Goal: Use online tool/utility: Utilize a website feature to perform a specific function

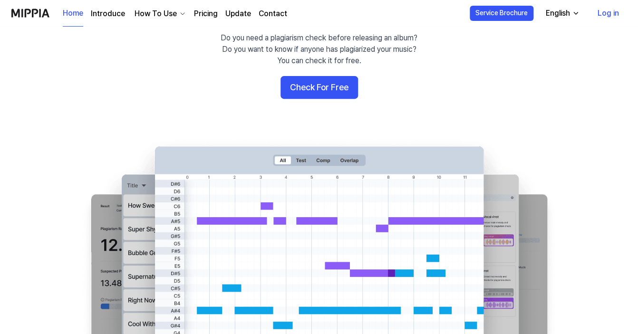
scroll to position [80, 0]
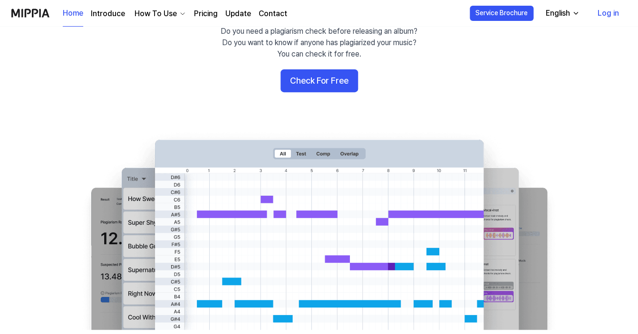
click at [233, 10] on link "Update" at bounding box center [238, 13] width 26 height 11
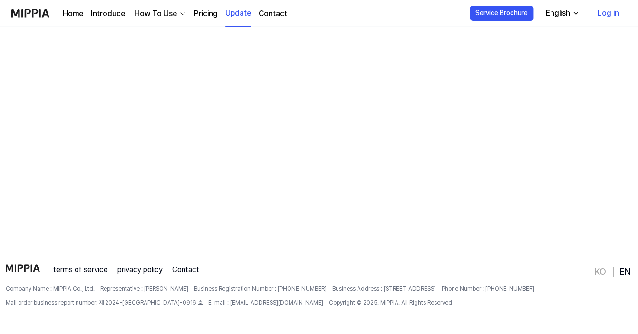
scroll to position [0, 0]
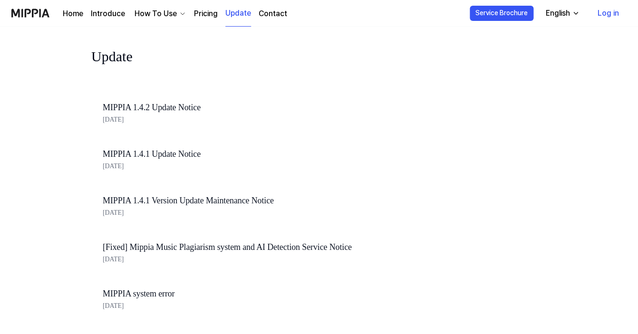
click at [80, 13] on link "Home" at bounding box center [73, 13] width 20 height 11
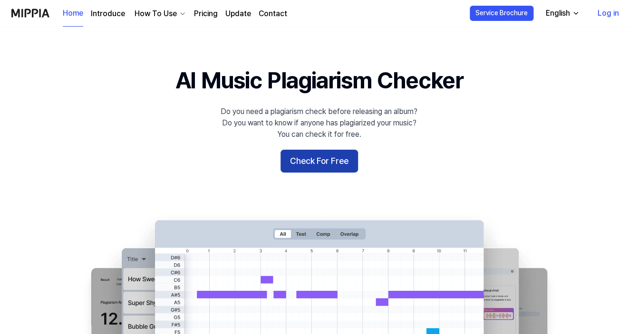
click at [330, 157] on button "Check For Free" at bounding box center [320, 161] width 78 height 23
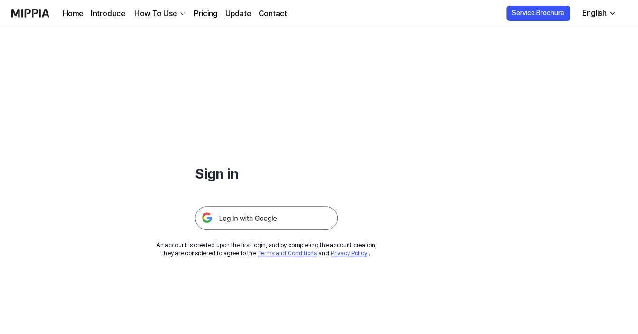
click at [275, 214] on img at bounding box center [266, 218] width 143 height 24
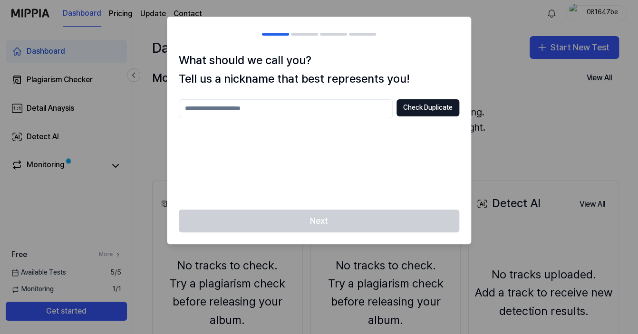
click at [325, 99] on input "text" at bounding box center [286, 108] width 214 height 19
type input "*"
click at [423, 104] on button "Check Duplicate" at bounding box center [428, 107] width 63 height 17
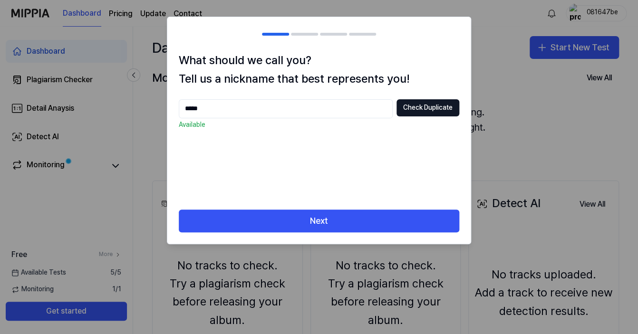
drag, startPoint x: 224, startPoint y: 108, endPoint x: 175, endPoint y: 101, distance: 49.6
click at [179, 101] on input "*****" at bounding box center [286, 108] width 214 height 19
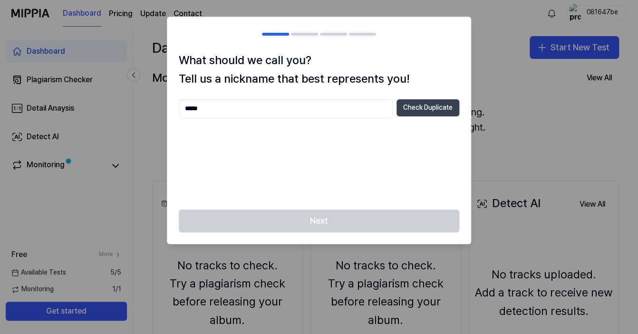
type input "*****"
click at [412, 114] on button "Check Duplicate" at bounding box center [428, 107] width 63 height 17
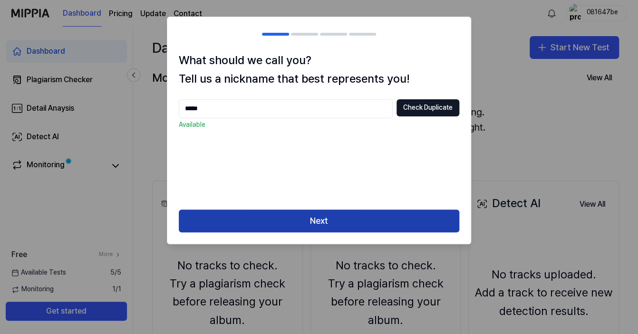
click at [318, 215] on button "Next" at bounding box center [319, 221] width 281 height 23
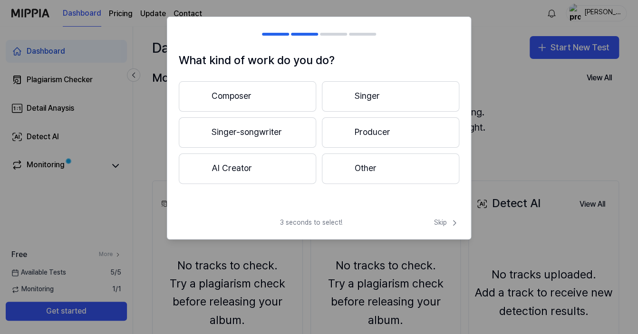
click at [273, 94] on button "Composer" at bounding box center [247, 96] width 137 height 30
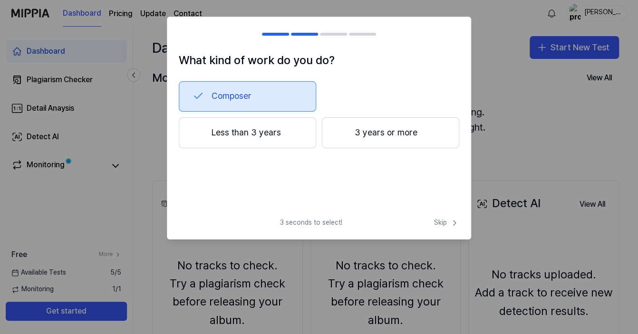
click at [290, 103] on button "Composer" at bounding box center [247, 96] width 137 height 30
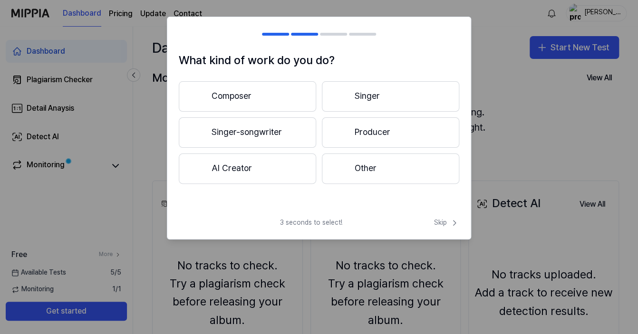
click at [265, 121] on button "Singer-songwriter" at bounding box center [247, 132] width 137 height 30
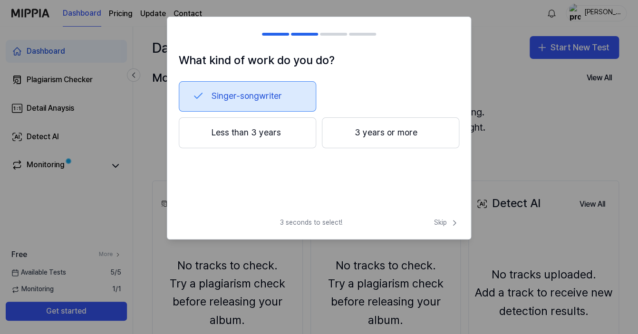
click at [299, 133] on button "Less than 3 years" at bounding box center [247, 132] width 137 height 31
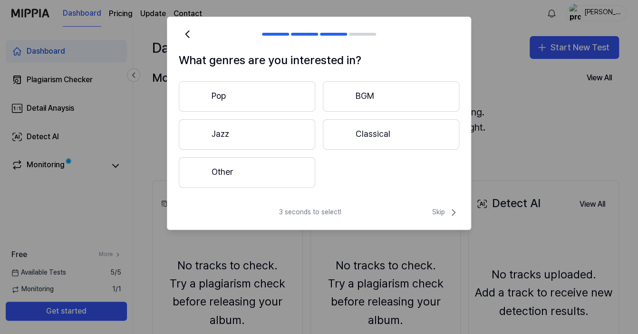
click at [247, 107] on button "Pop" at bounding box center [247, 96] width 137 height 30
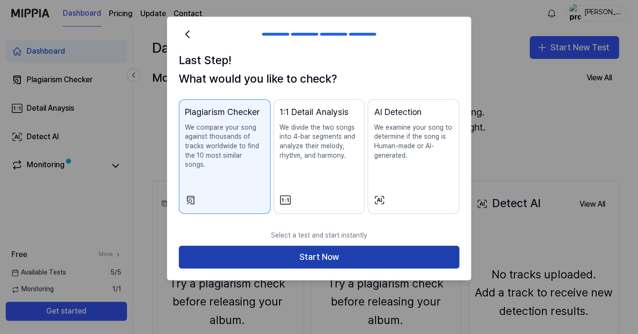
click at [330, 247] on button "Start Now" at bounding box center [319, 257] width 281 height 23
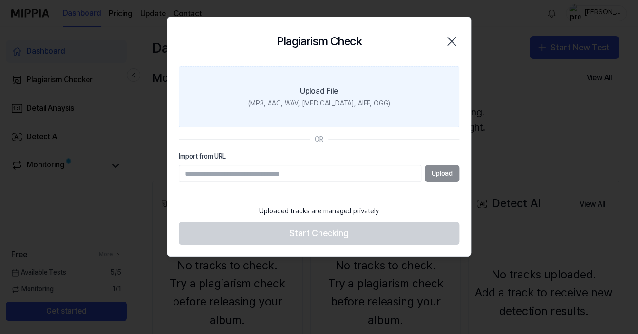
paste input "**********"
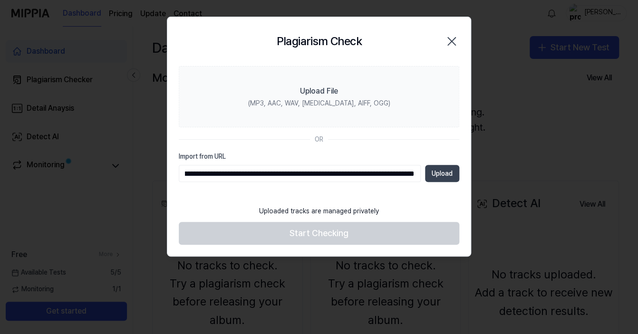
type input "**********"
click at [450, 175] on button "Upload" at bounding box center [442, 173] width 34 height 17
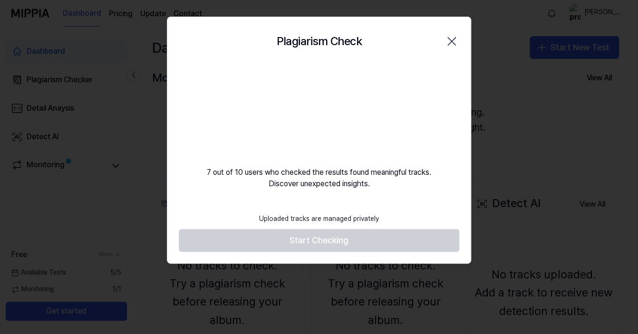
click at [327, 109] on video at bounding box center [319, 111] width 91 height 91
click at [320, 241] on footer "Uploaded tracks are managed privately Start Checking" at bounding box center [319, 231] width 281 height 44
click at [326, 104] on video at bounding box center [319, 111] width 91 height 91
click at [450, 42] on icon "button" at bounding box center [451, 41] width 15 height 15
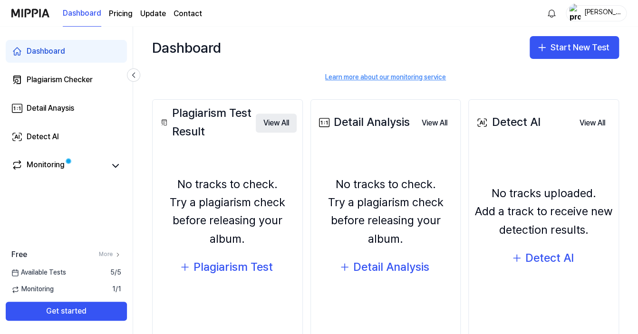
scroll to position [105, 0]
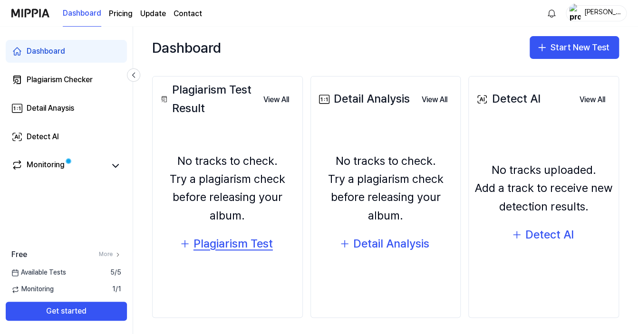
click at [212, 243] on div "Plagiarism Test" at bounding box center [233, 244] width 79 height 18
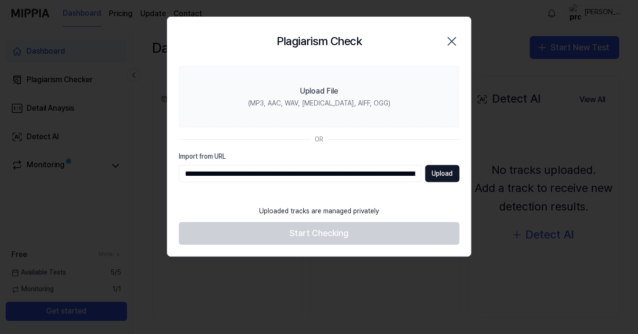
scroll to position [0, 355]
drag, startPoint x: 209, startPoint y: 175, endPoint x: 465, endPoint y: 169, distance: 256.5
click at [421, 169] on input "**********" at bounding box center [300, 173] width 242 height 17
click at [364, 169] on input "**********" at bounding box center [300, 173] width 242 height 17
drag, startPoint x: 196, startPoint y: 173, endPoint x: 419, endPoint y: 187, distance: 223.1
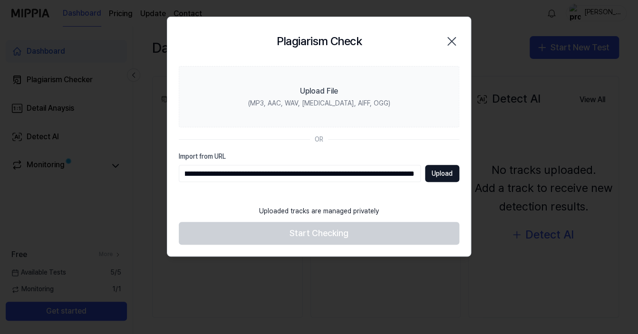
click at [419, 182] on input "**********" at bounding box center [300, 173] width 242 height 17
type input "**********"
click at [325, 208] on div "Uploaded tracks are managed privately" at bounding box center [319, 211] width 131 height 21
click at [433, 174] on button "Upload" at bounding box center [442, 173] width 34 height 17
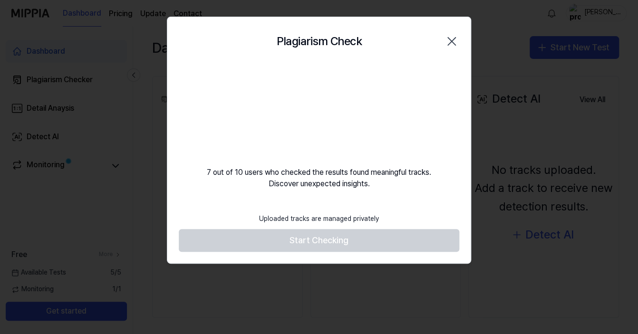
click at [319, 239] on footer "Uploaded tracks are managed privately Start Checking" at bounding box center [319, 231] width 281 height 44
click at [332, 243] on footer "Uploaded tracks are managed privately Start Checking" at bounding box center [319, 231] width 281 height 44
click at [318, 99] on video at bounding box center [319, 111] width 91 height 91
click at [317, 217] on div "Uploaded tracks are managed privately" at bounding box center [319, 219] width 131 height 21
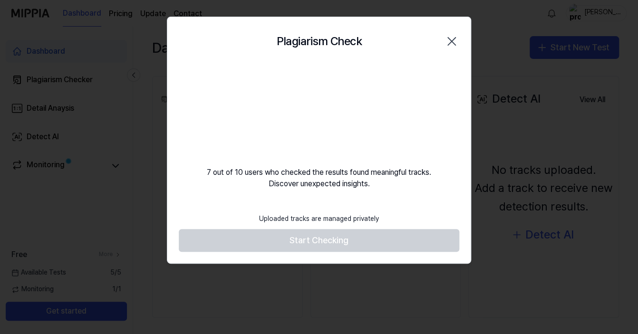
click at [339, 54] on div "Plagiarism Check Close" at bounding box center [319, 42] width 281 height 26
click at [449, 44] on icon "button" at bounding box center [451, 41] width 15 height 15
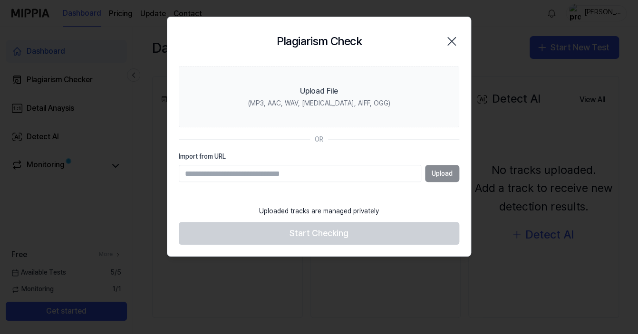
scroll to position [105, 0]
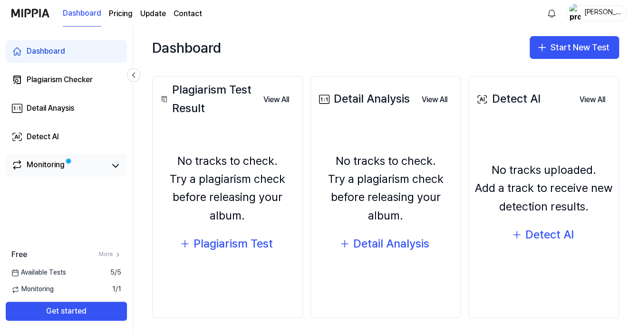
click at [91, 176] on div "Monitoring" at bounding box center [66, 165] width 121 height 23
click at [108, 163] on div "Monitoring" at bounding box center [66, 165] width 110 height 13
click at [117, 167] on icon at bounding box center [115, 165] width 11 height 11
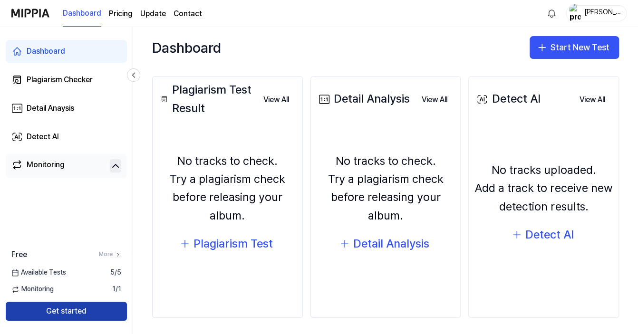
click at [83, 305] on button "Get started" at bounding box center [66, 311] width 121 height 19
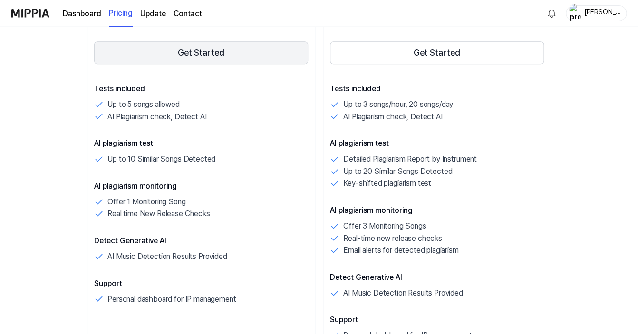
scroll to position [215, 0]
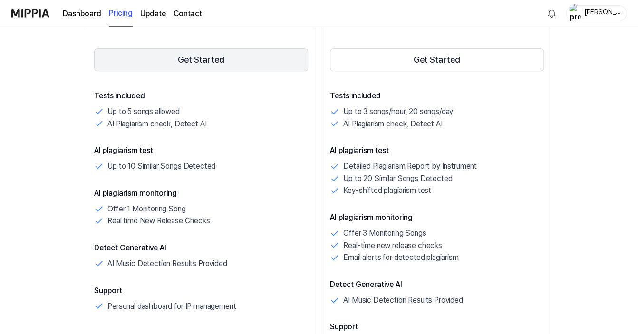
click at [185, 67] on button "Get Started" at bounding box center [201, 60] width 214 height 23
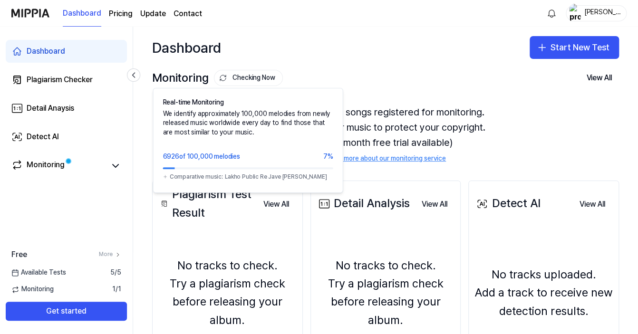
click at [241, 81] on button "Checking Now" at bounding box center [248, 78] width 69 height 16
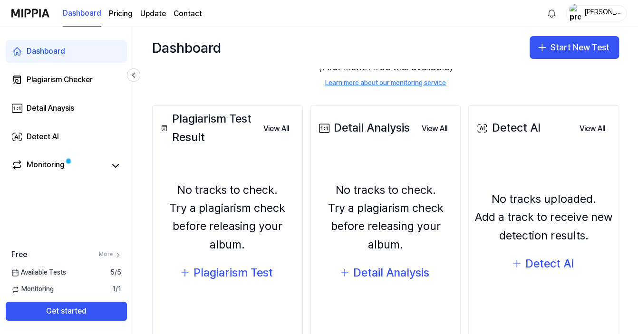
scroll to position [108, 0]
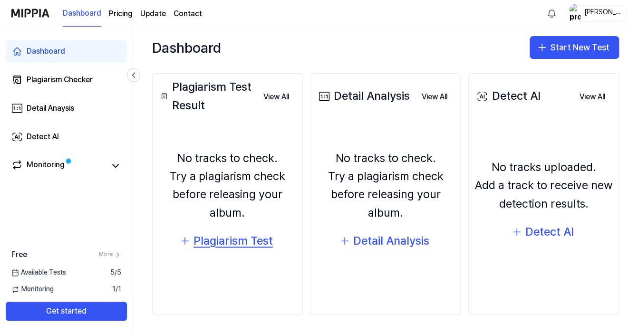
click at [230, 248] on div "Plagiarism Test" at bounding box center [233, 241] width 79 height 18
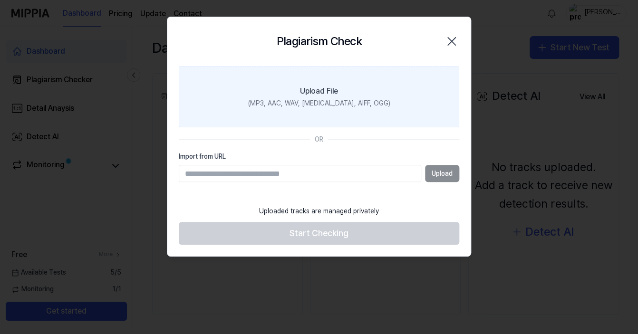
click at [326, 97] on div "Upload File" at bounding box center [319, 91] width 38 height 11
click at [0, 0] on input "Upload File (MP3, AAC, WAV, [MEDICAL_DATA], AIFF, OGG)" at bounding box center [0, 0] width 0 height 0
click at [322, 88] on div "Upload File" at bounding box center [319, 91] width 38 height 11
click at [0, 0] on input "Upload File (MP3, AAC, WAV, [MEDICAL_DATA], AIFF, OGG)" at bounding box center [0, 0] width 0 height 0
